Goal: Participate in discussion

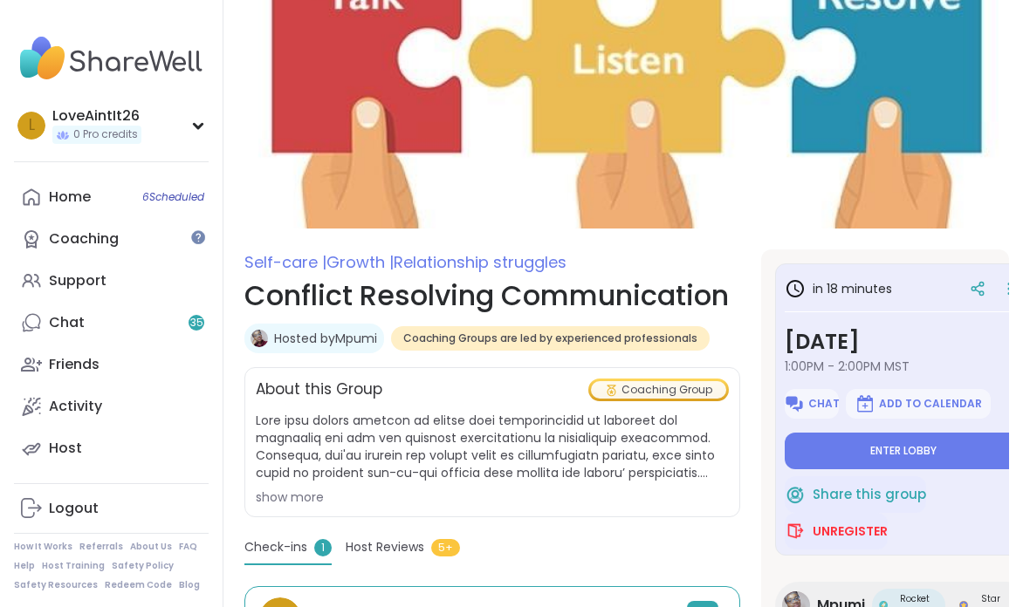
click at [980, 441] on button "Enter lobby" at bounding box center [902, 451] width 236 height 37
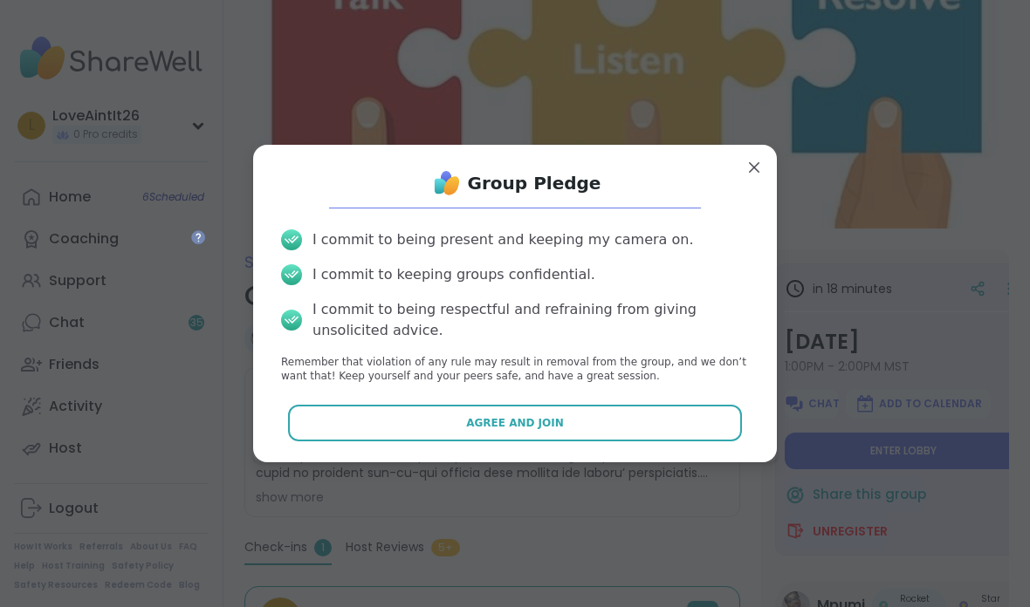
click at [653, 423] on button "Agree and Join" at bounding box center [515, 423] width 455 height 37
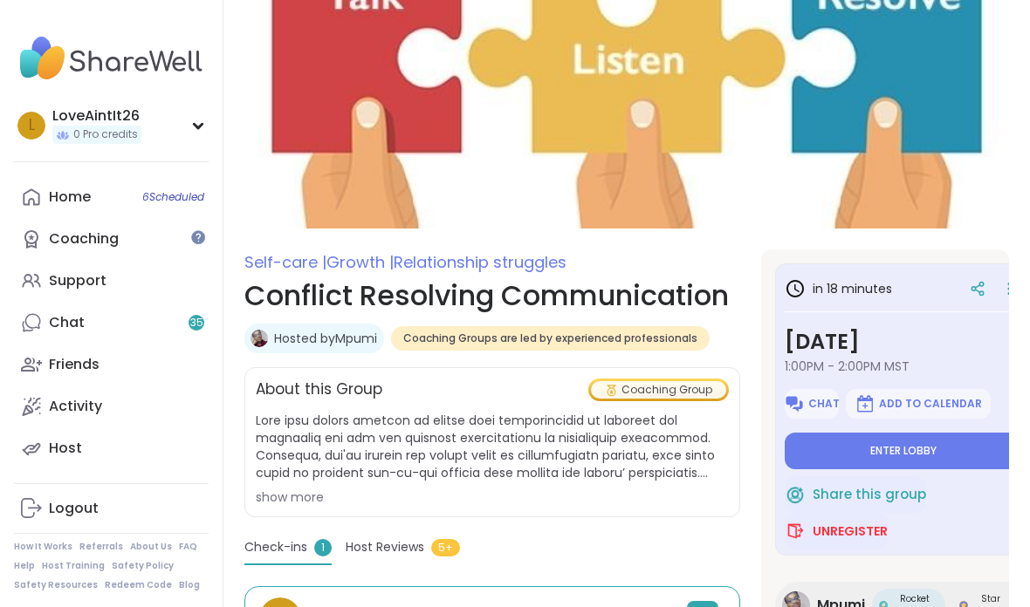
type textarea "*"
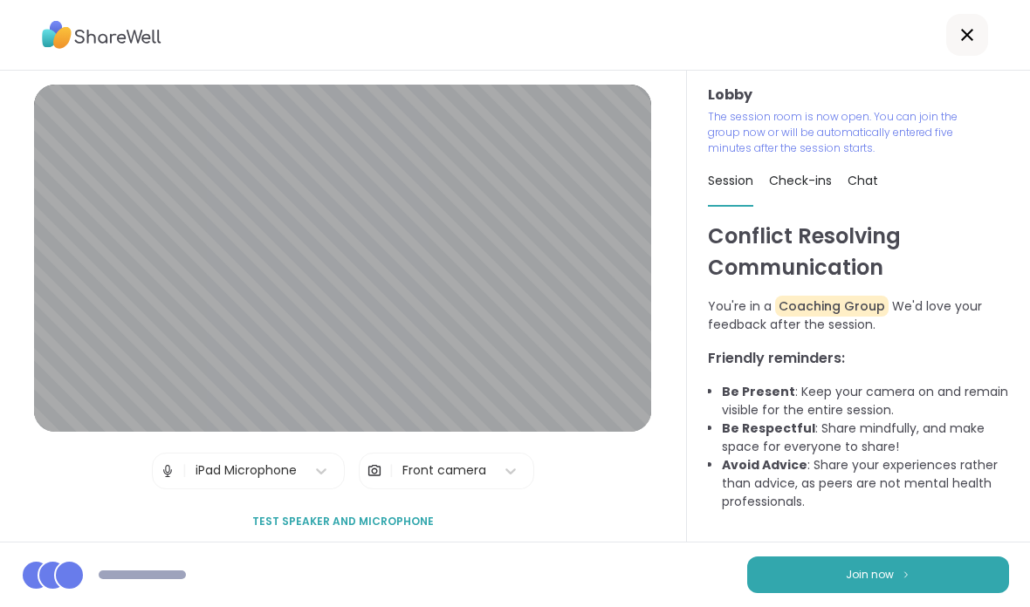
scroll to position [6, 0]
click at [868, 578] on span "Join now" at bounding box center [869, 575] width 48 height 16
click at [868, 577] on span "Join now" at bounding box center [869, 575] width 48 height 16
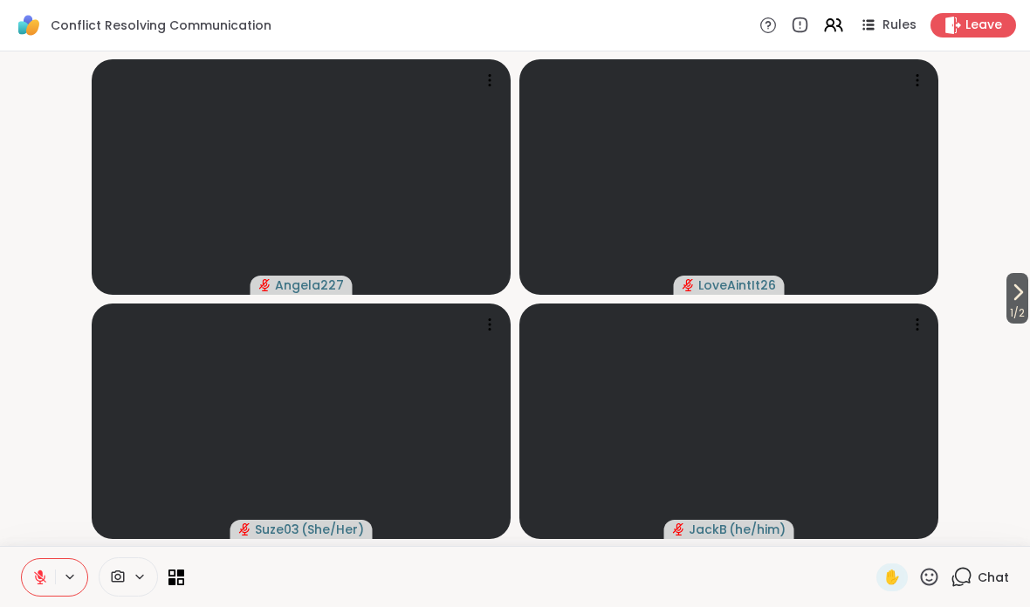
click at [198, 576] on div at bounding box center [530, 577] width 671 height 39
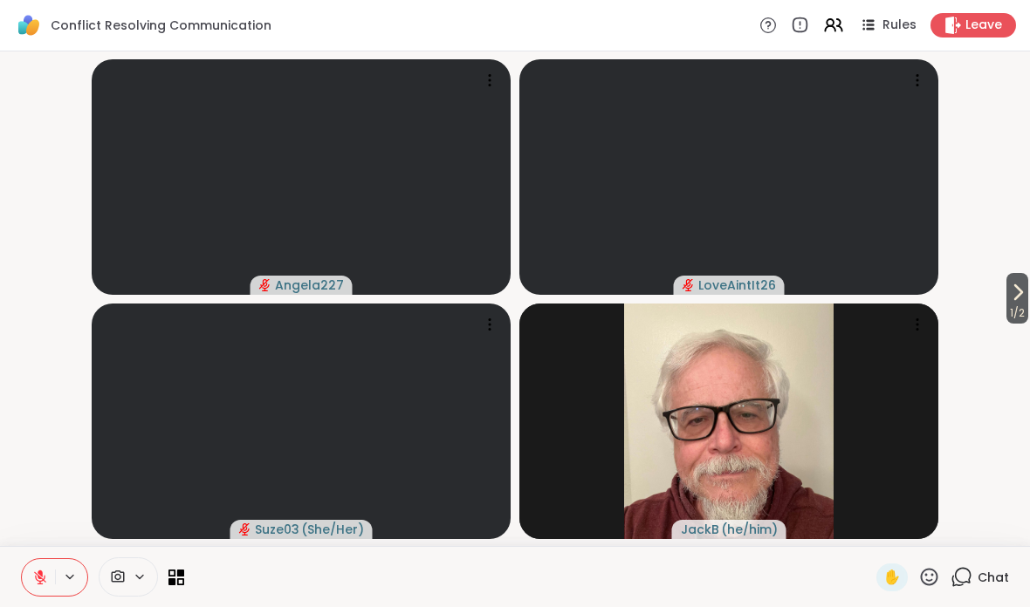
click at [173, 577] on icon at bounding box center [176, 578] width 16 height 16
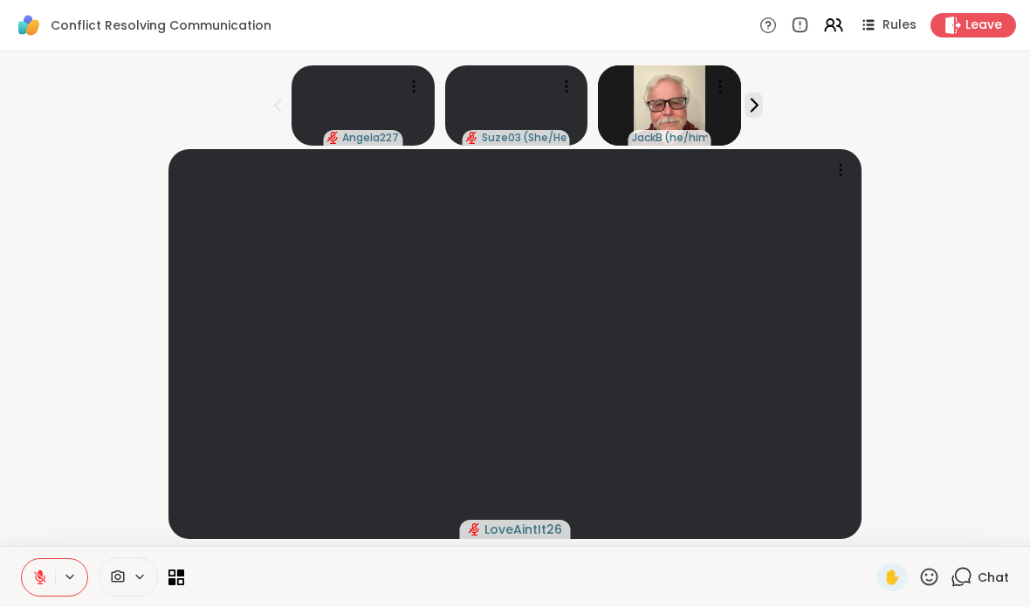
click at [183, 575] on icon at bounding box center [180, 573] width 7 height 7
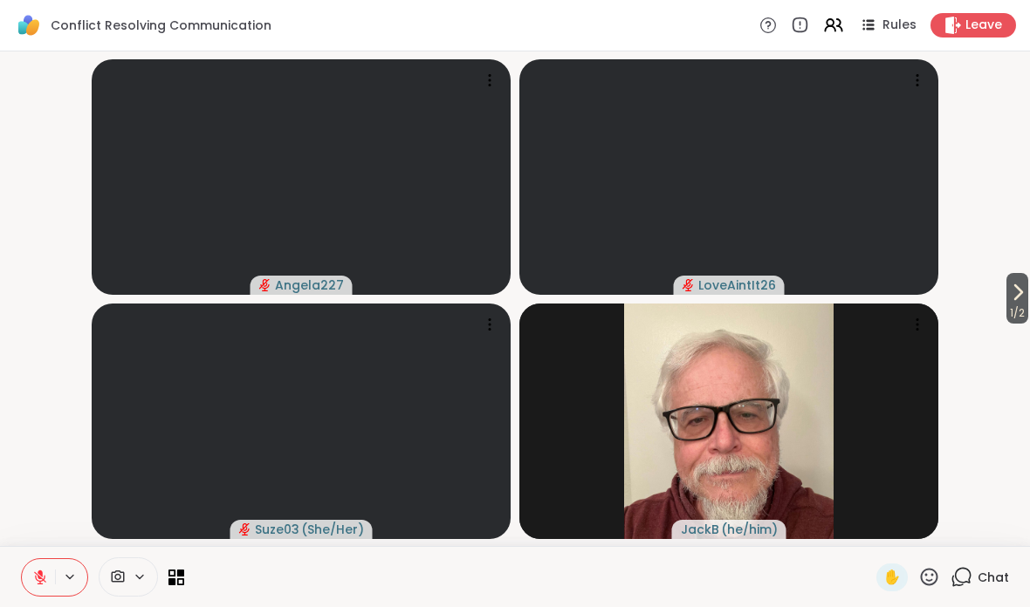
click at [130, 577] on span at bounding box center [115, 577] width 33 height 17
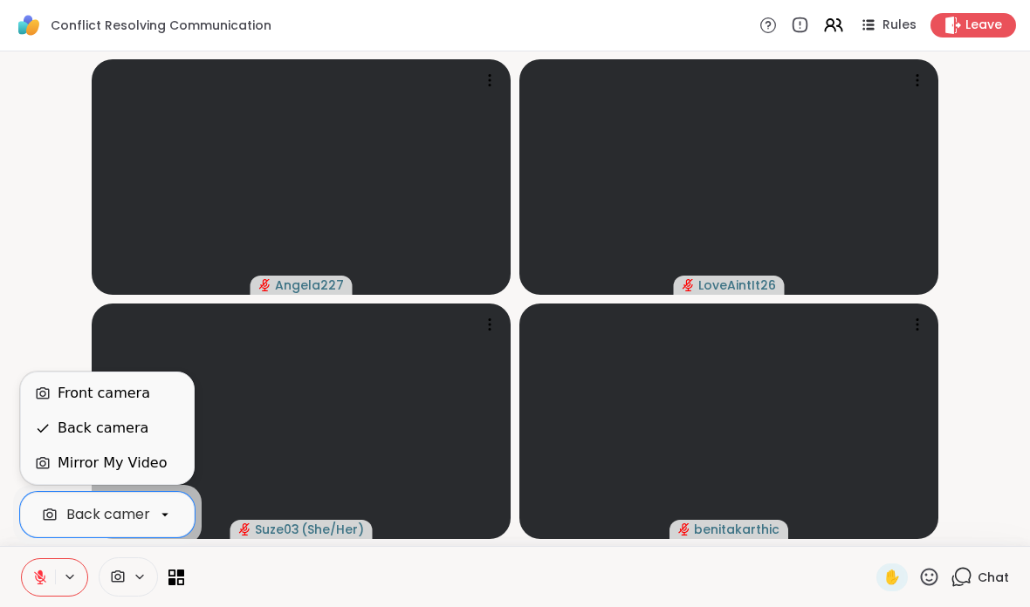
click at [153, 469] on div "Mirror My Video" at bounding box center [112, 463] width 109 height 21
click at [145, 388] on div "Front camera" at bounding box center [107, 393] width 145 height 21
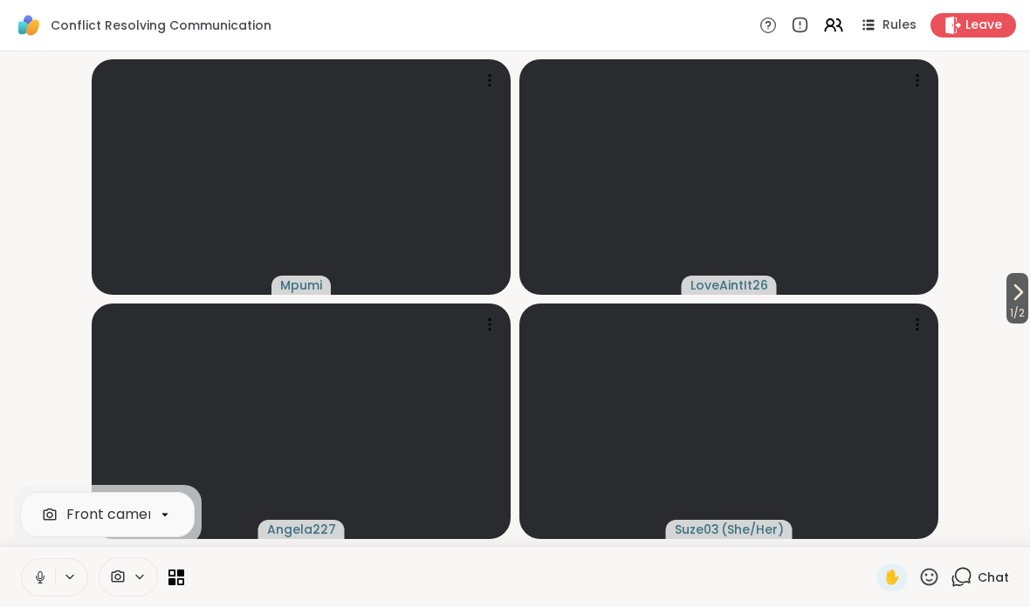
click at [1019, 304] on span "1 / 2" at bounding box center [1017, 313] width 22 height 21
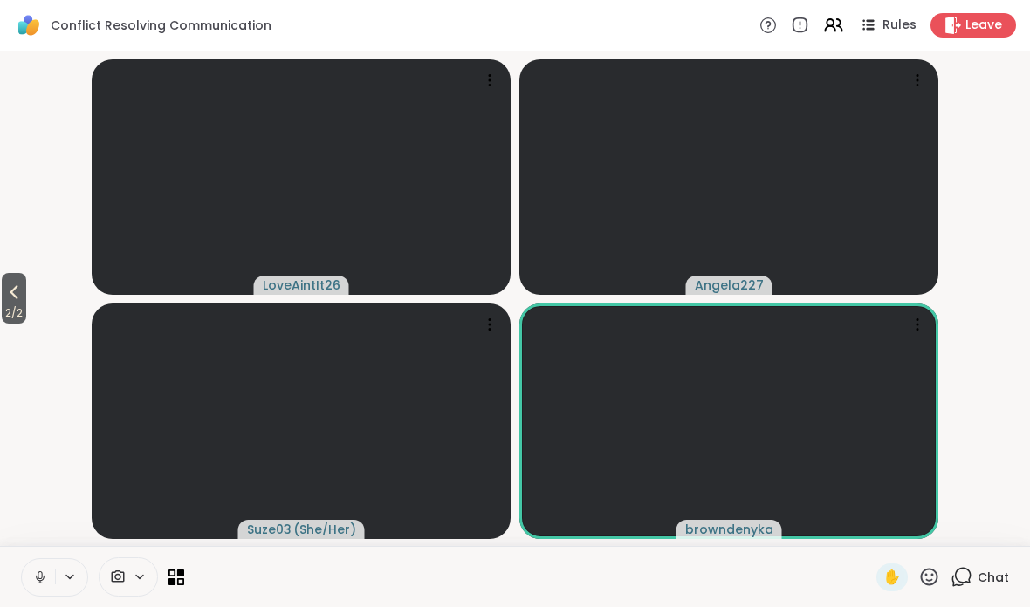
click at [40, 565] on button at bounding box center [38, 577] width 33 height 37
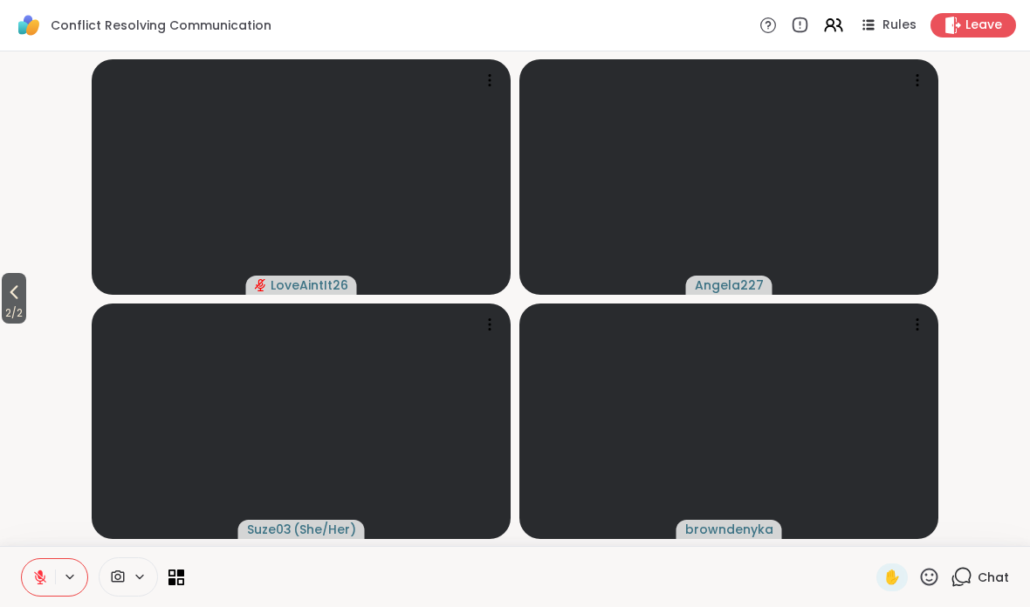
click at [19, 296] on icon at bounding box center [13, 292] width 21 height 21
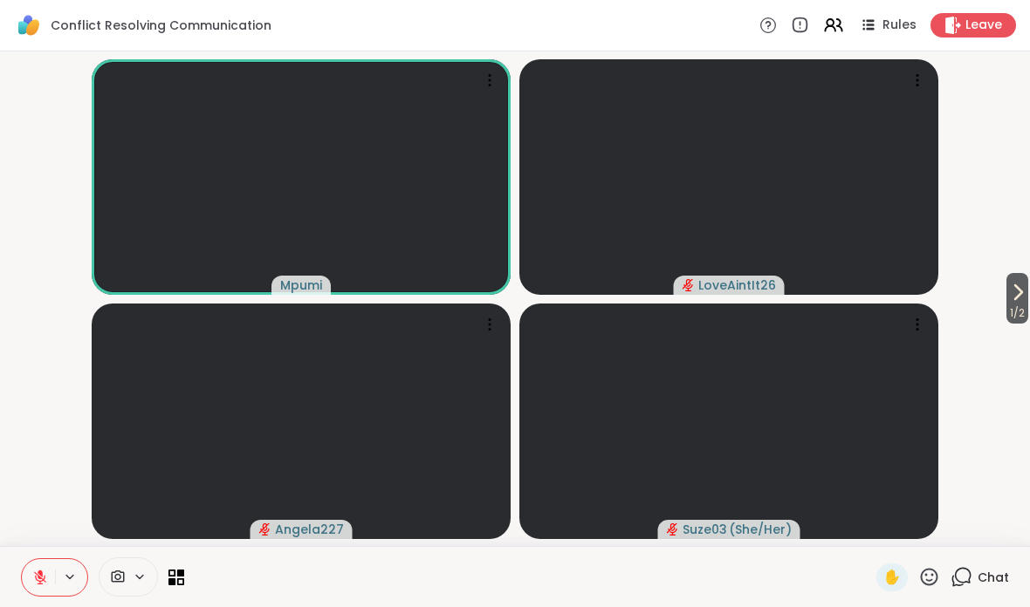
click at [1005, 574] on span "Chat" at bounding box center [992, 577] width 31 height 17
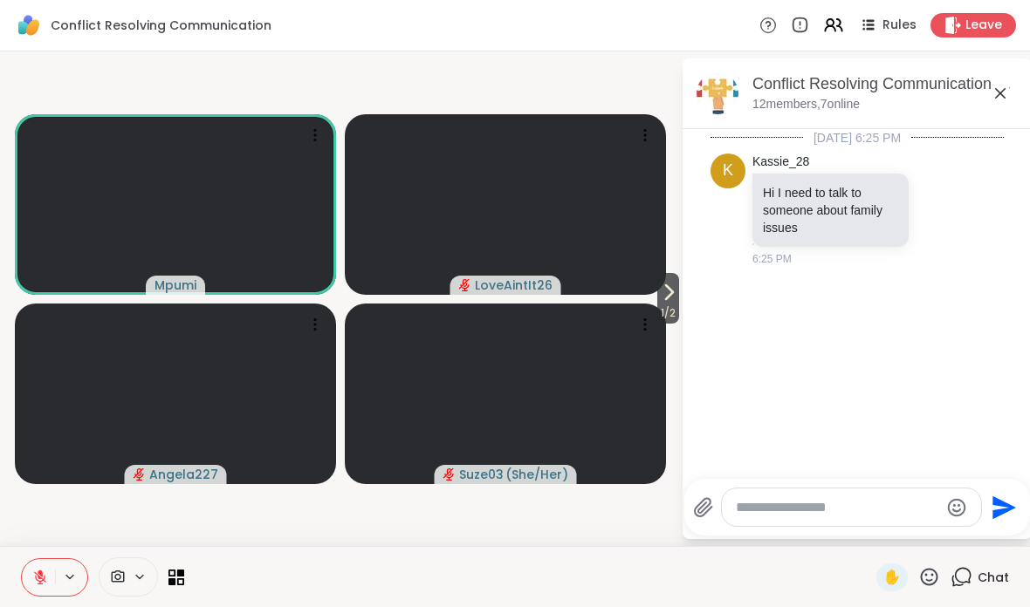
scroll to position [38, 0]
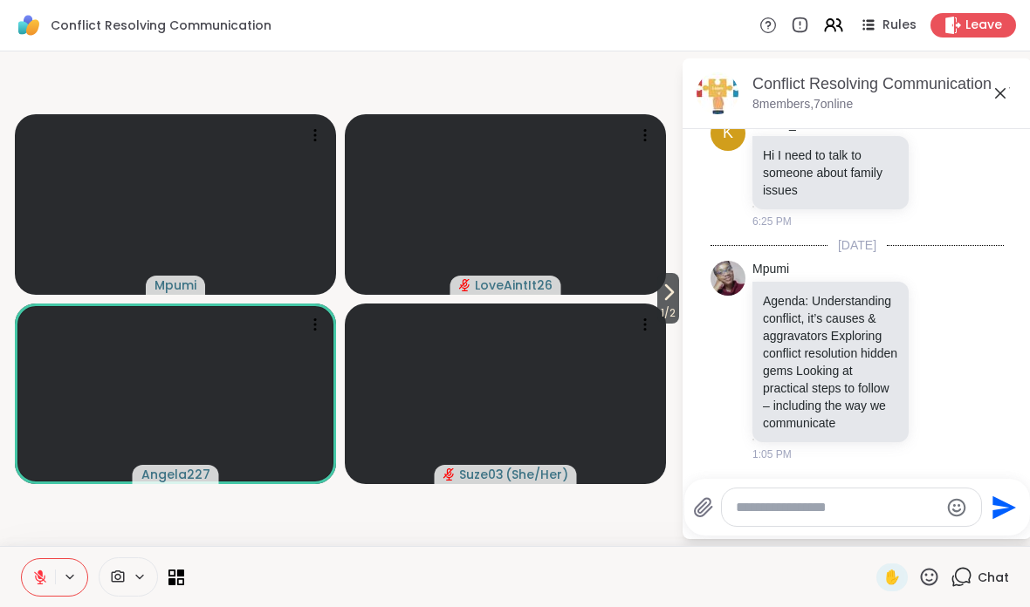
click at [1024, 101] on div "Conflict Resolving Communication, Sep 10 8 members, 7 online" at bounding box center [856, 93] width 349 height 71
click at [1023, 101] on div "Conflict Resolving Communication, Sep 10 8 members, 7 online" at bounding box center [856, 93] width 349 height 71
click at [1019, 95] on div "Conflict Resolving Communication, Sep 10 8 members, 7 online" at bounding box center [856, 93] width 349 height 71
click at [992, 89] on icon at bounding box center [999, 93] width 21 height 21
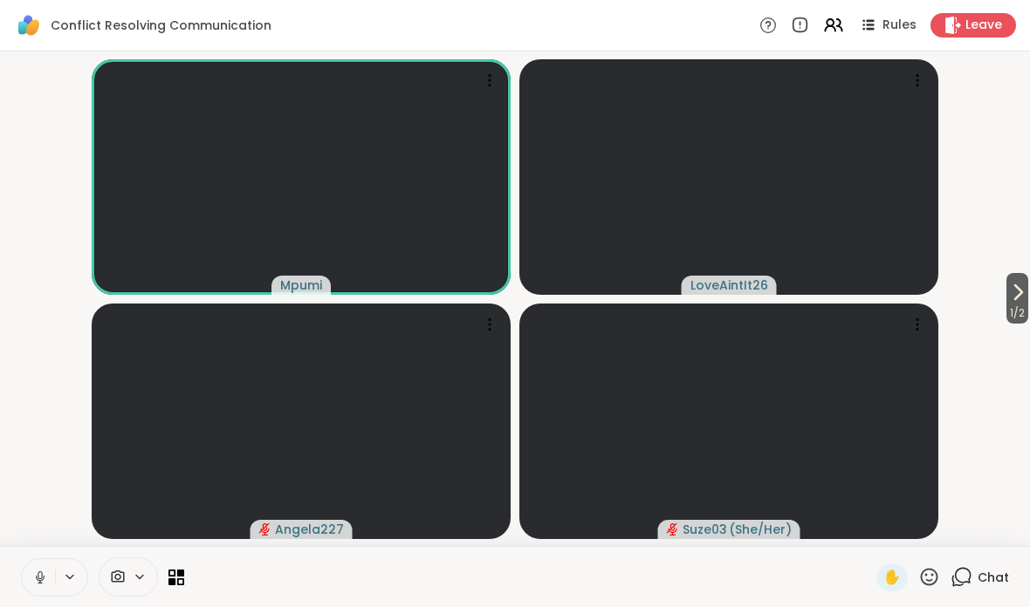
click at [1015, 291] on icon at bounding box center [1018, 292] width 7 height 14
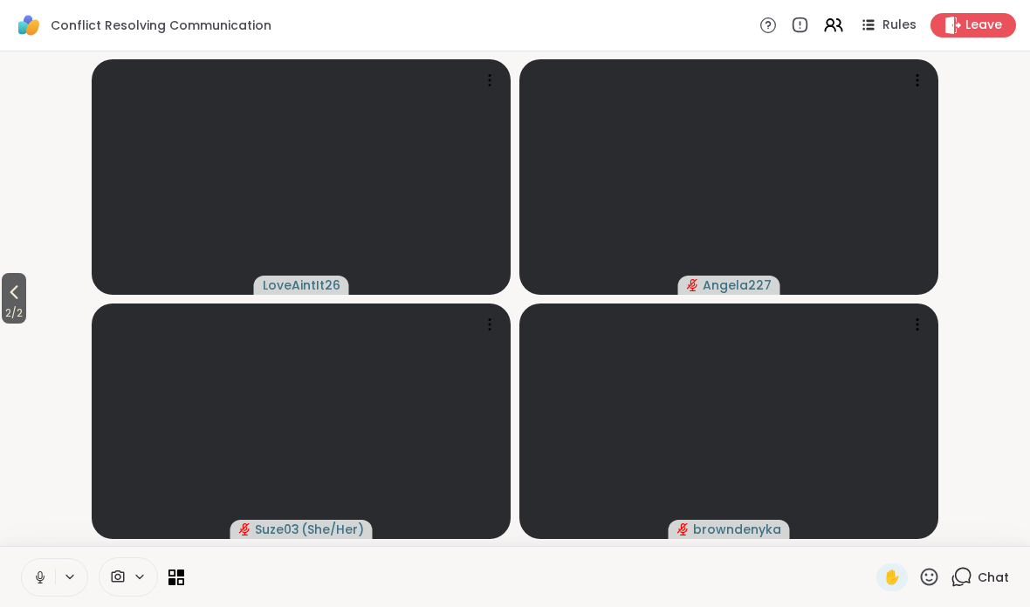
click at [10, 302] on icon at bounding box center [13, 292] width 21 height 21
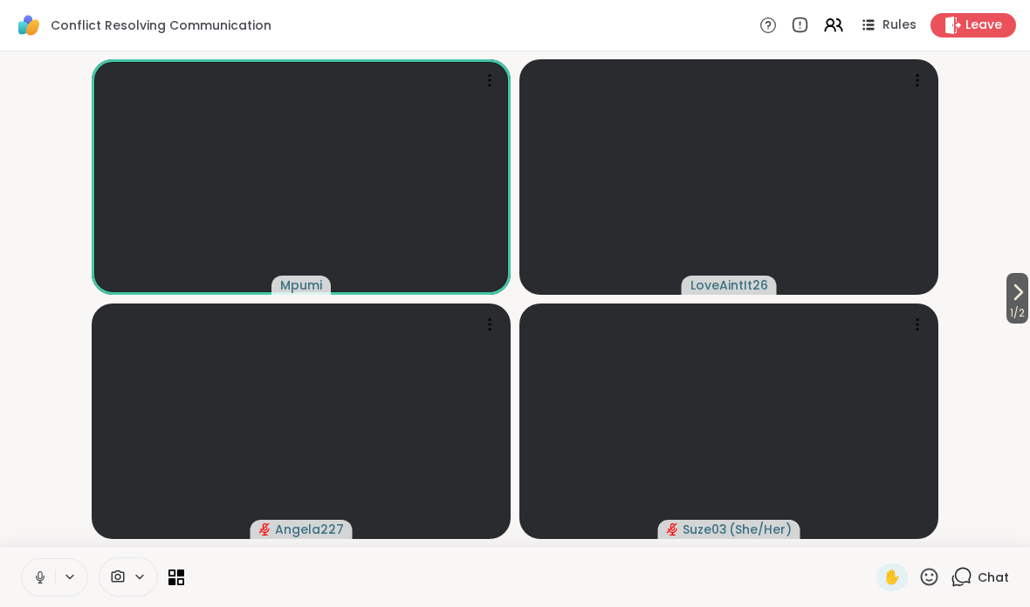
click at [180, 576] on icon at bounding box center [180, 573] width 7 height 7
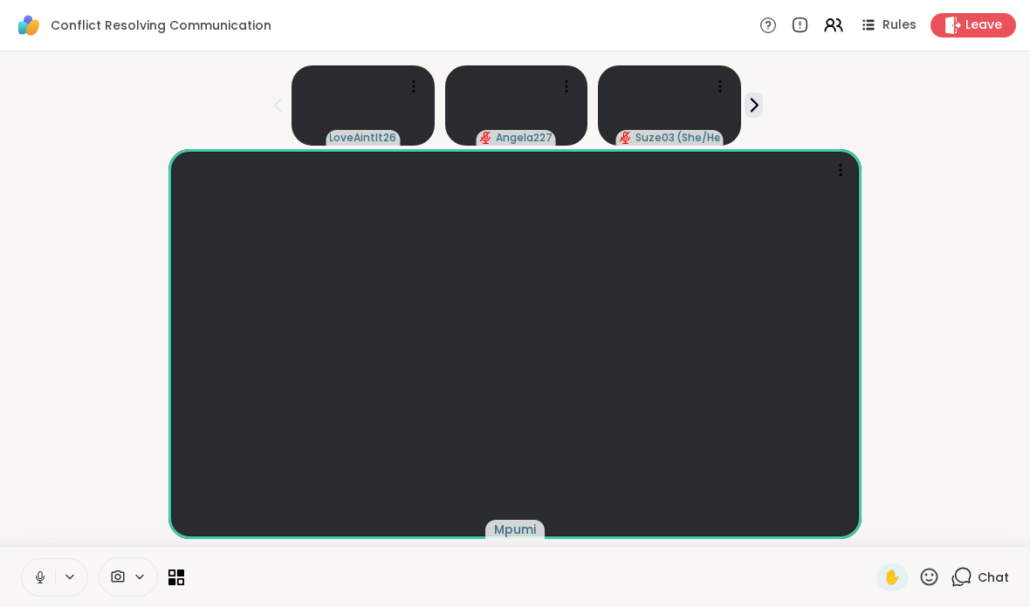
click at [184, 576] on icon at bounding box center [180, 573] width 7 height 7
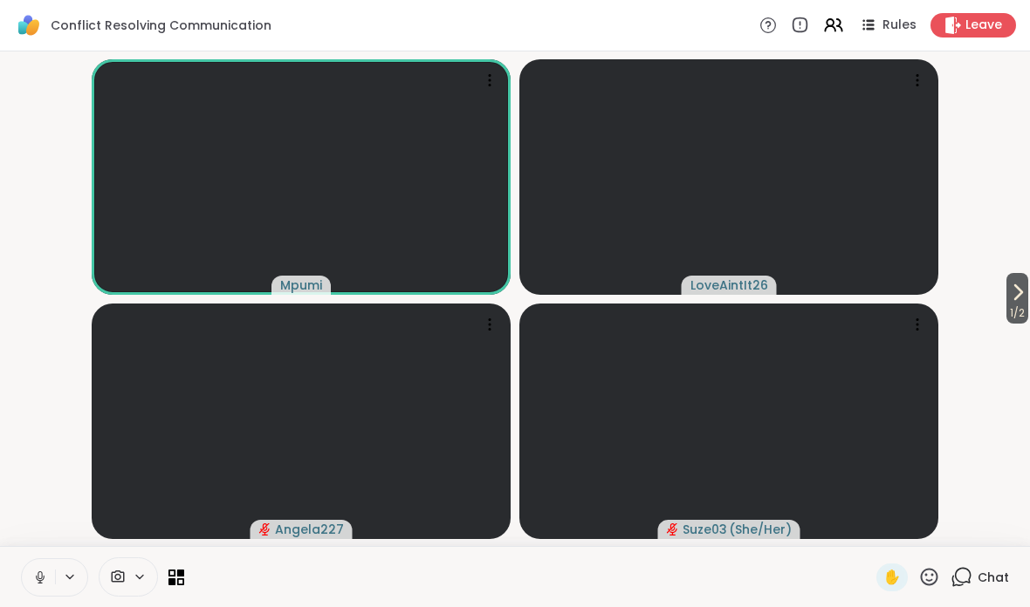
click at [1020, 296] on icon at bounding box center [1017, 292] width 21 height 21
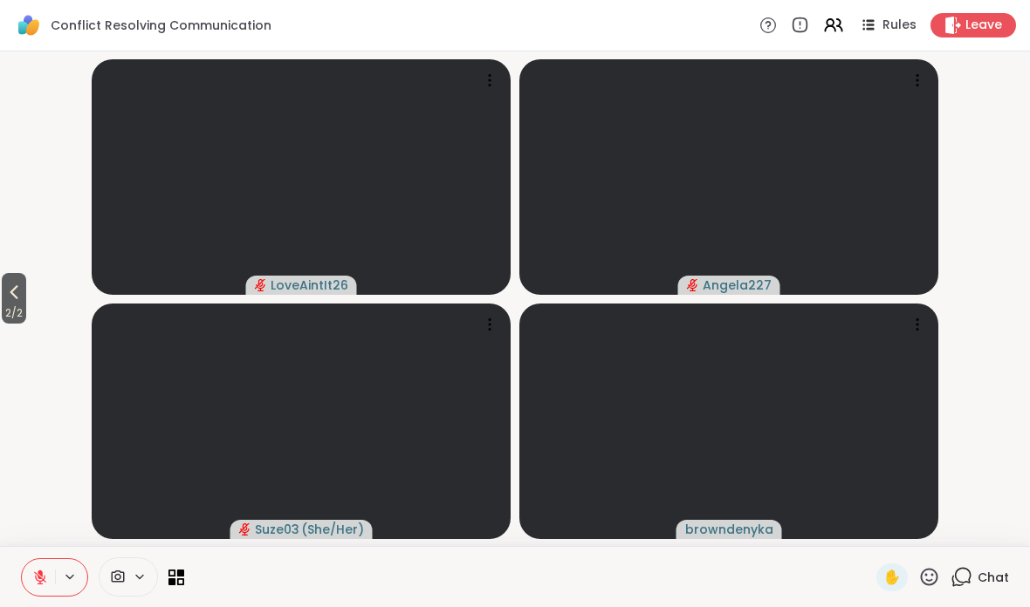
click at [26, 298] on button "2 / 2" at bounding box center [14, 298] width 24 height 51
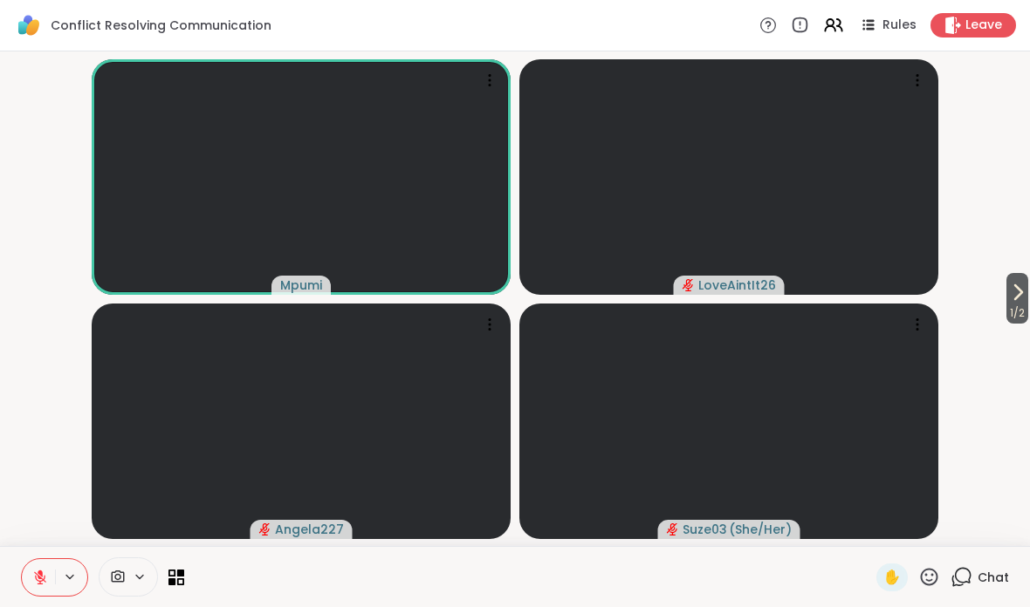
click at [47, 590] on button at bounding box center [38, 577] width 33 height 37
click at [40, 583] on icon at bounding box center [40, 577] width 12 height 12
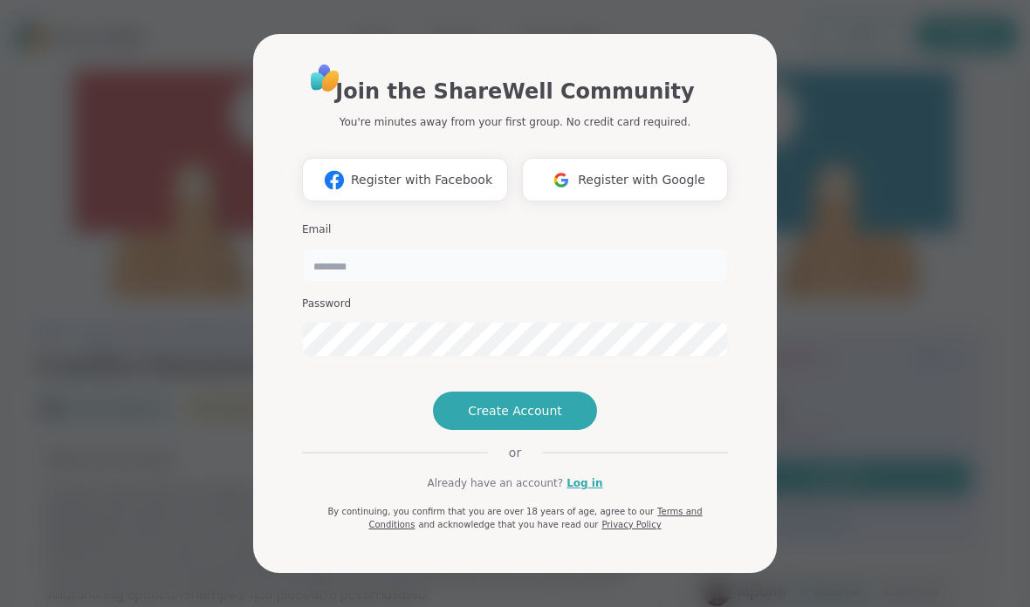
click at [648, 248] on input "email" at bounding box center [515, 265] width 426 height 35
type input "**********"
